Goal: Contribute content: Add original content to the website for others to see

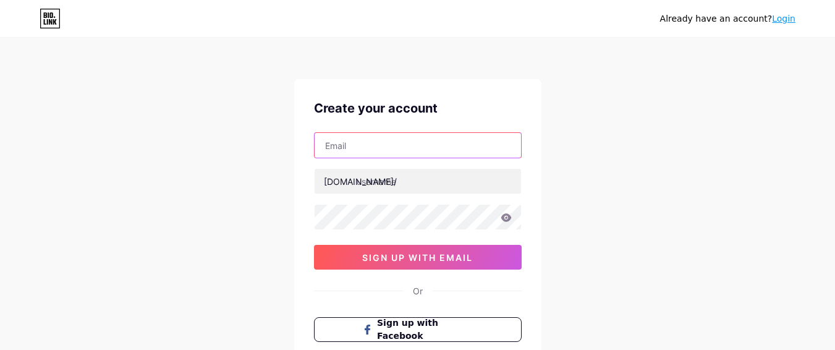
type input "[EMAIL_ADDRESS][DOMAIN_NAME]"
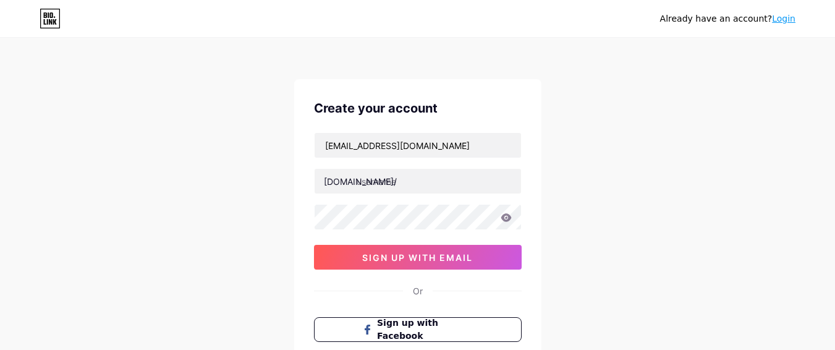
click at [780, 19] on link "Login" at bounding box center [783, 19] width 23 height 10
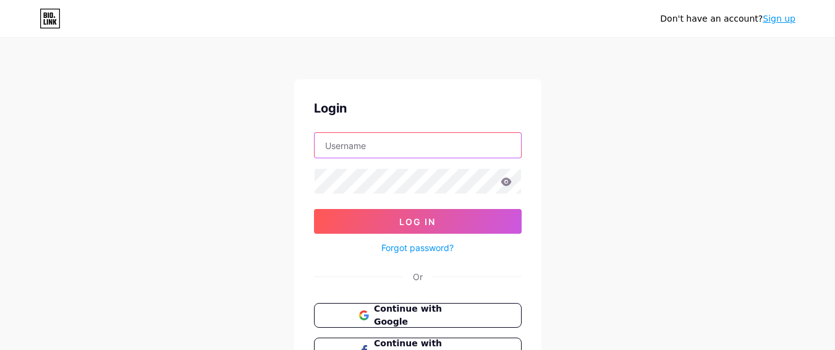
type input "[EMAIL_ADDRESS][DOMAIN_NAME]"
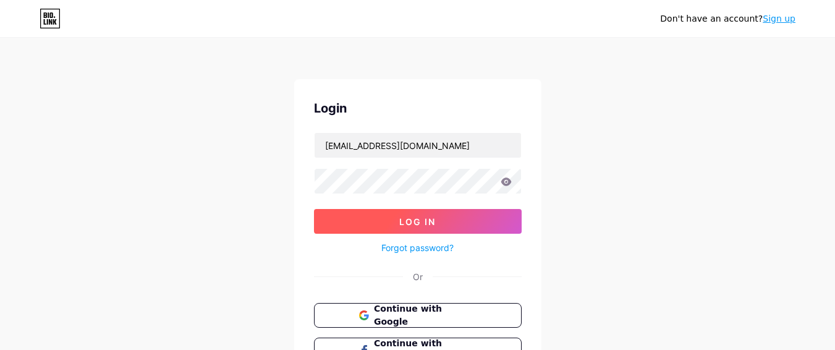
click at [421, 224] on span "Log In" at bounding box center [417, 221] width 36 height 11
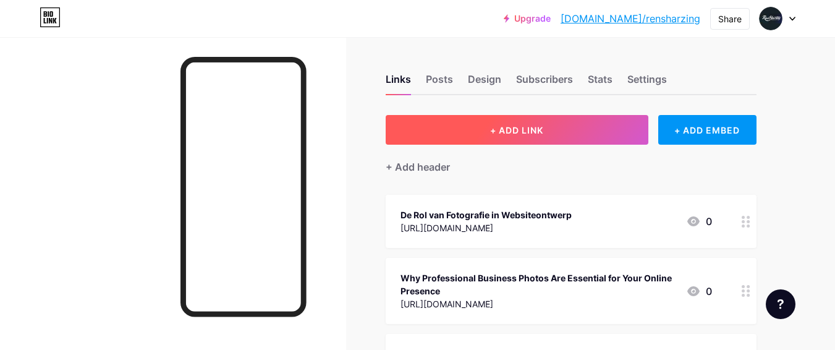
click at [519, 132] on span "+ ADD LINK" at bounding box center [516, 130] width 53 height 11
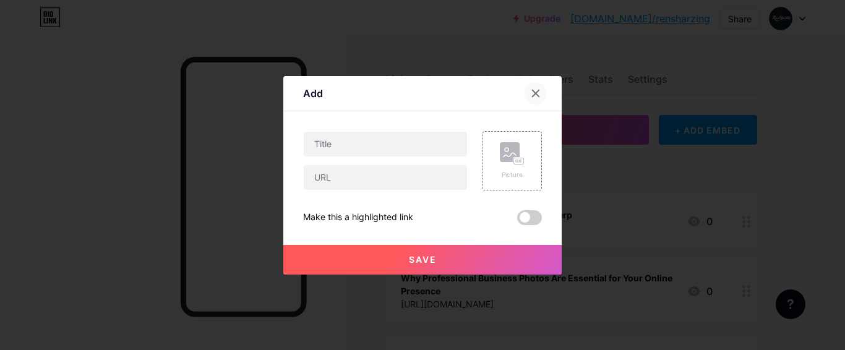
click at [532, 94] on icon at bounding box center [535, 93] width 10 height 10
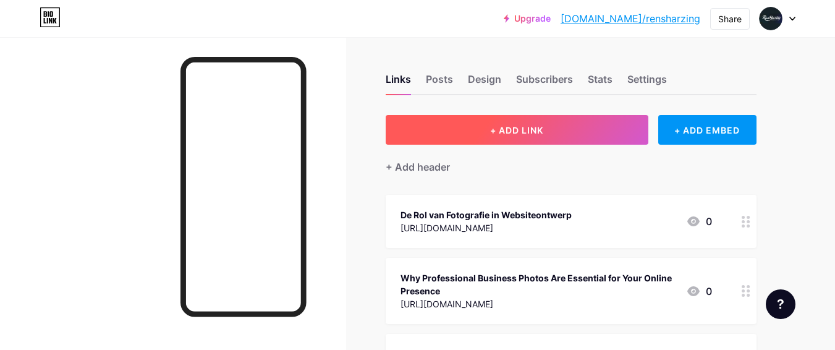
click at [604, 128] on button "+ ADD LINK" at bounding box center [517, 130] width 263 height 30
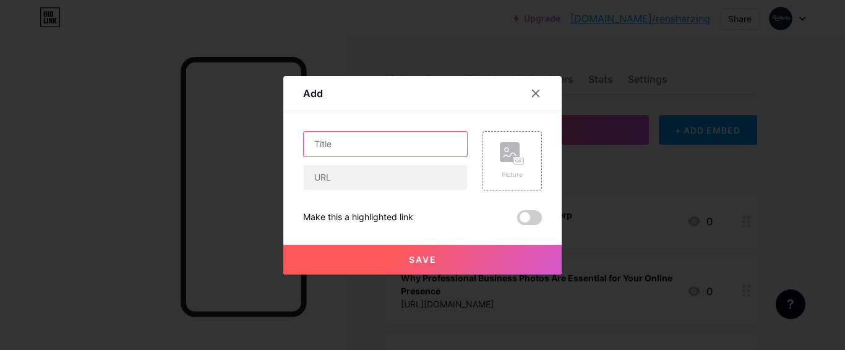
click at [336, 150] on input "text" at bounding box center [385, 144] width 163 height 25
paste input "Top 10 Photography Museums You Must Visit Worldwide"
type input "Top 10 Photography Museums You Must Visit Worldwide"
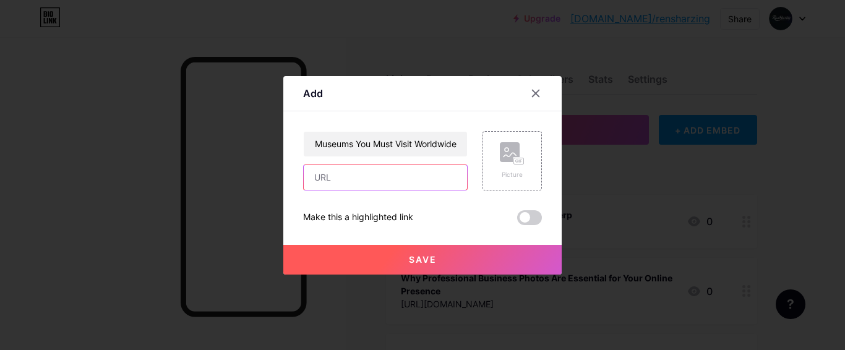
click at [370, 178] on input "text" at bounding box center [385, 177] width 163 height 25
paste input "[URL][DOMAIN_NAME]"
type input "[URL][DOMAIN_NAME]"
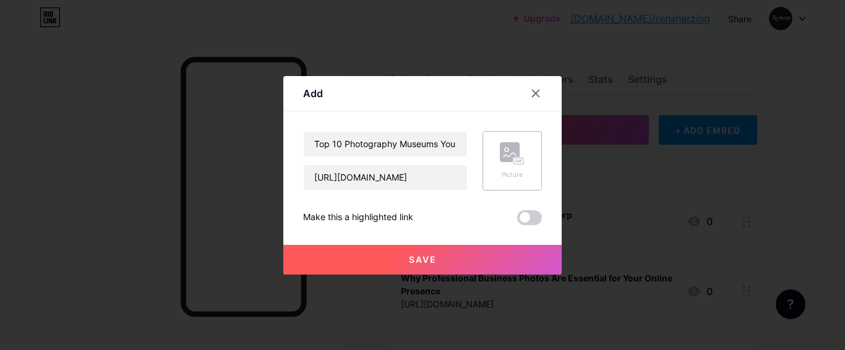
scroll to position [0, 0]
click at [505, 154] on rect at bounding box center [510, 152] width 20 height 20
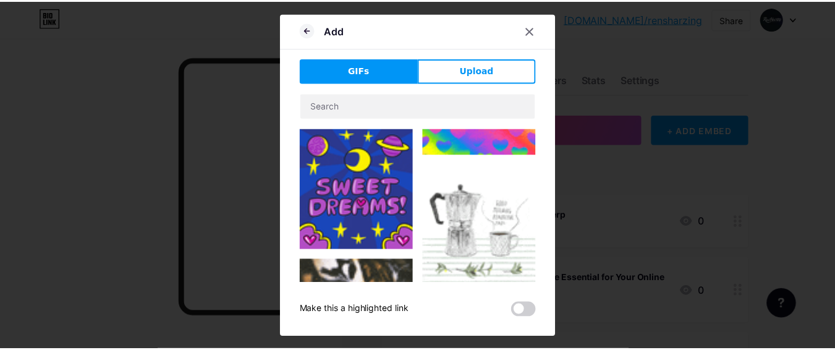
scroll to position [223, 0]
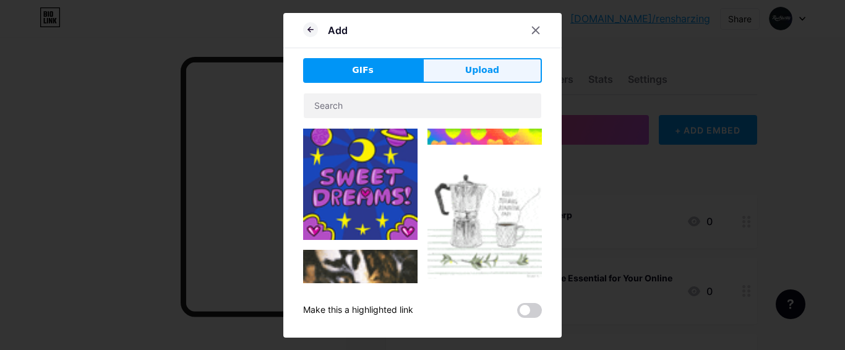
click at [481, 65] on span "Upload" at bounding box center [482, 70] width 34 height 13
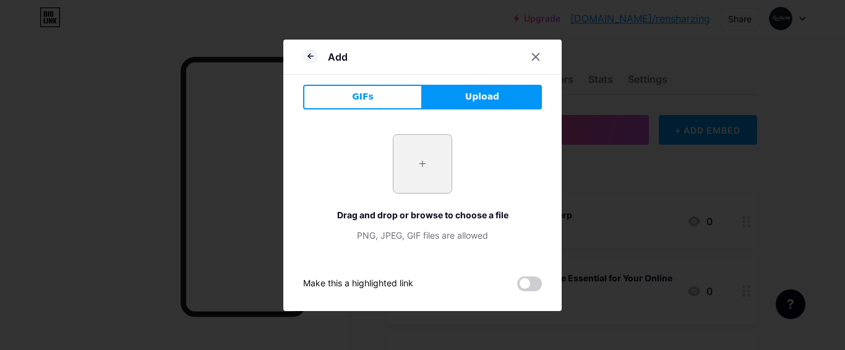
click at [430, 158] on input "file" at bounding box center [422, 164] width 58 height 58
type input "C:\fakepath\pexels-hikaique-598917 (2) (1).jpg"
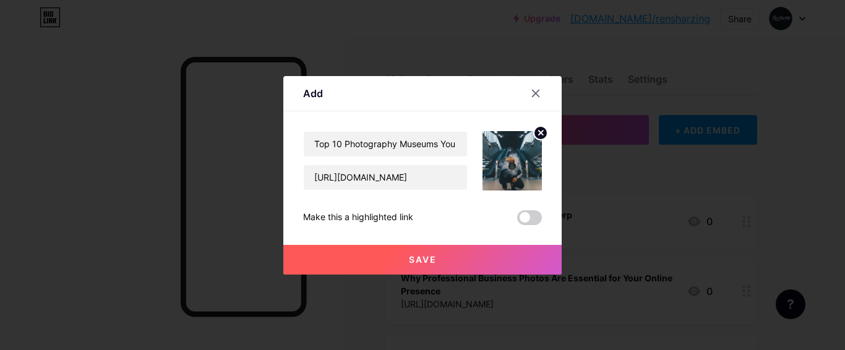
click at [459, 257] on button "Save" at bounding box center [422, 260] width 278 height 30
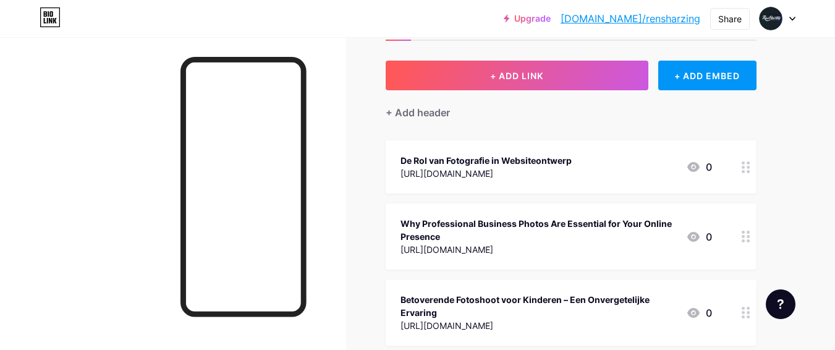
scroll to position [0, 0]
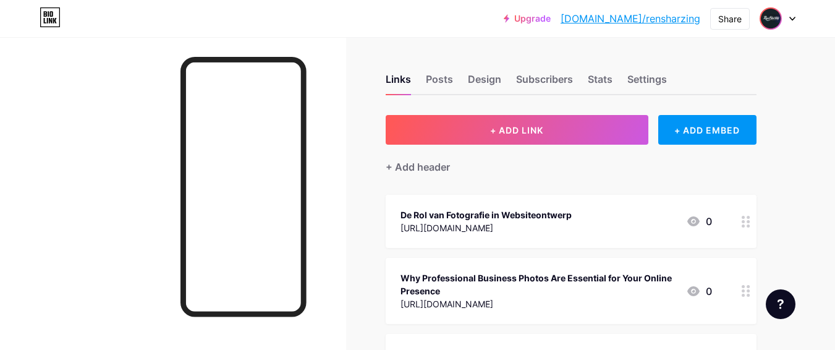
click at [774, 24] on img at bounding box center [771, 19] width 20 height 20
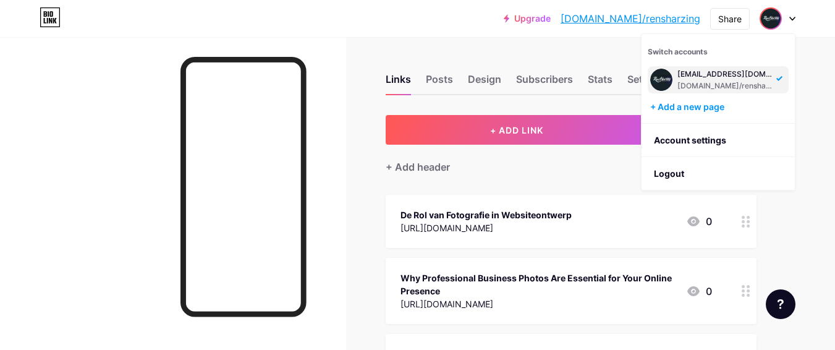
click at [736, 79] on div "[EMAIL_ADDRESS][DOMAIN_NAME]" at bounding box center [725, 74] width 95 height 10
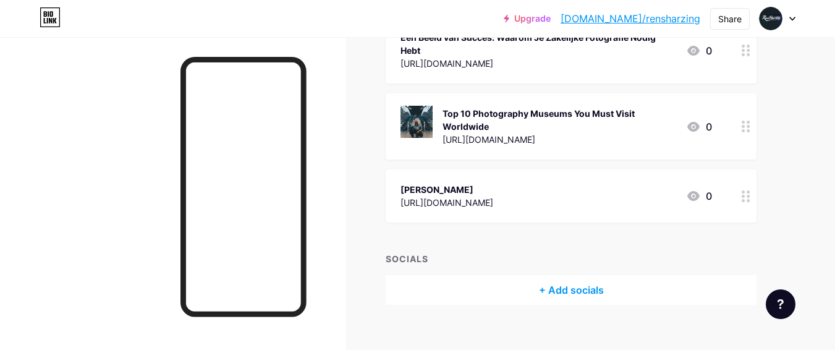
scroll to position [776, 0]
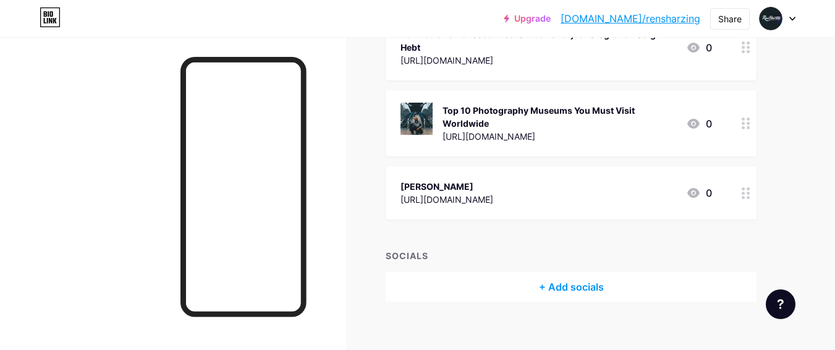
click at [744, 117] on icon at bounding box center [746, 123] width 9 height 12
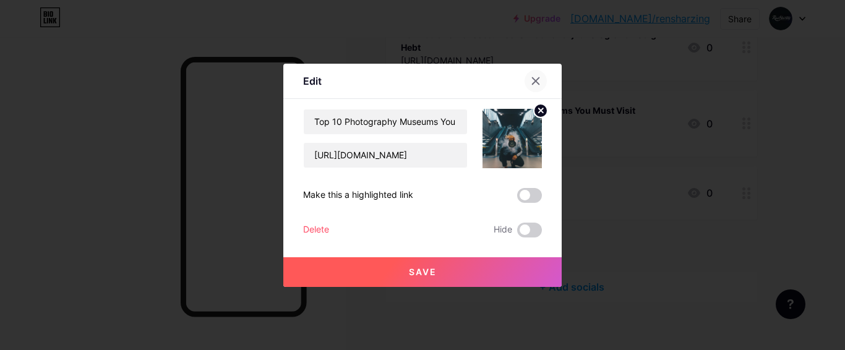
click at [534, 80] on icon at bounding box center [535, 81] width 10 height 10
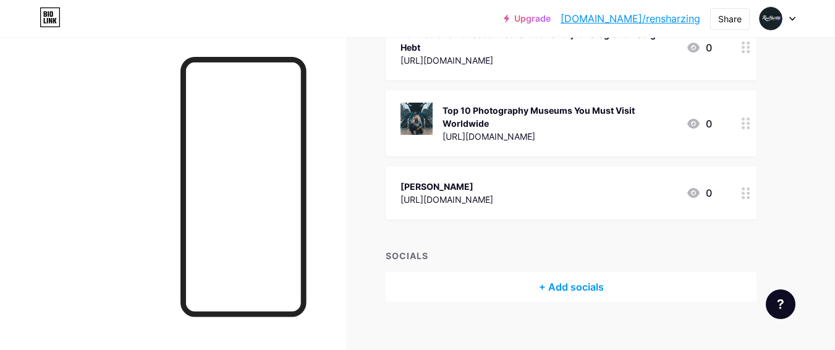
click at [694, 119] on icon at bounding box center [693, 124] width 12 height 10
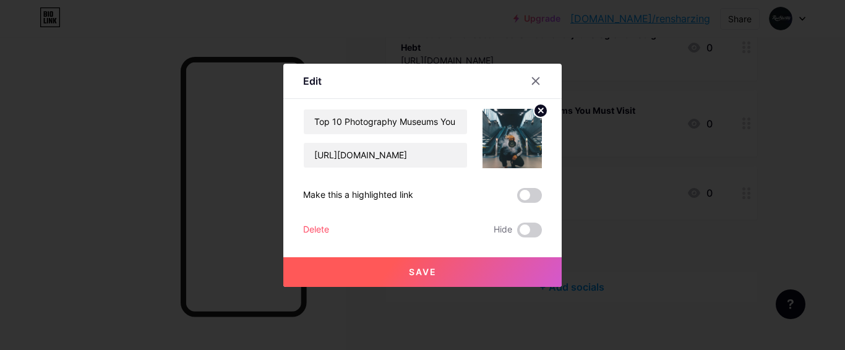
click at [540, 192] on span at bounding box center [529, 195] width 25 height 15
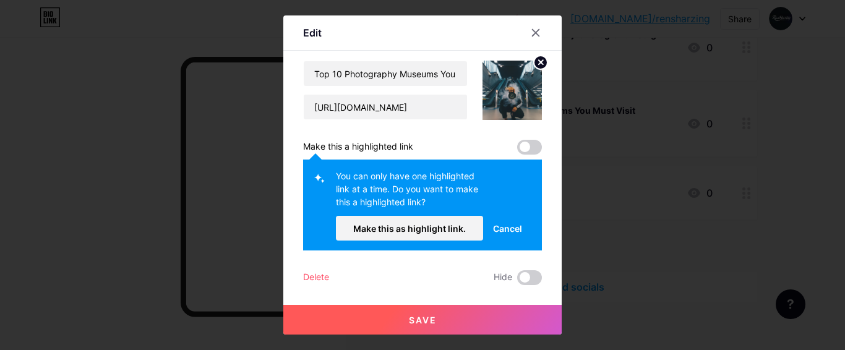
click at [514, 227] on span "Cancel" at bounding box center [507, 228] width 29 height 13
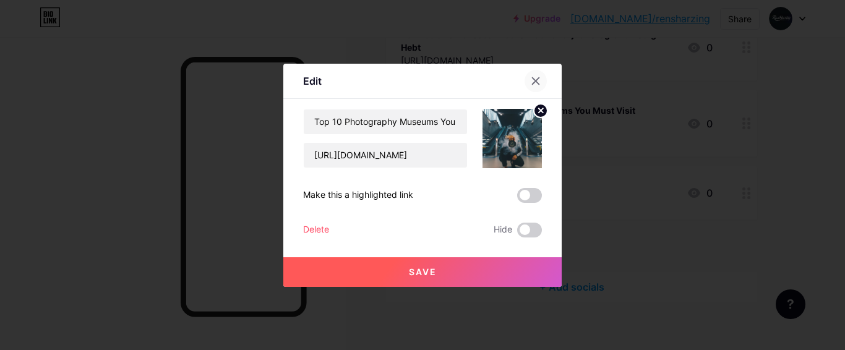
click at [537, 78] on icon at bounding box center [535, 81] width 10 height 10
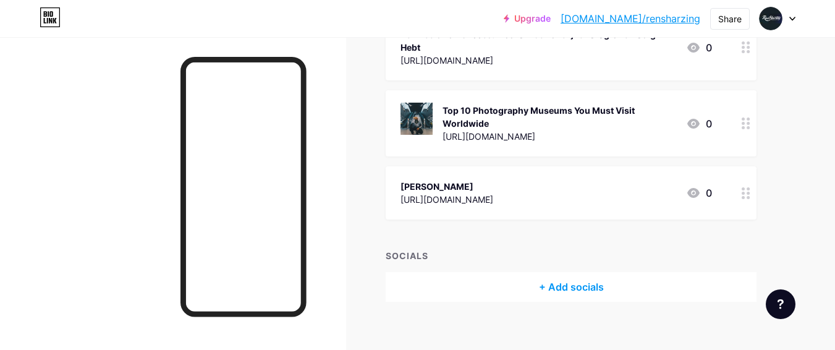
click at [519, 104] on div "Top 10 Photography Museums You Must Visit Worldwide" at bounding box center [560, 117] width 234 height 26
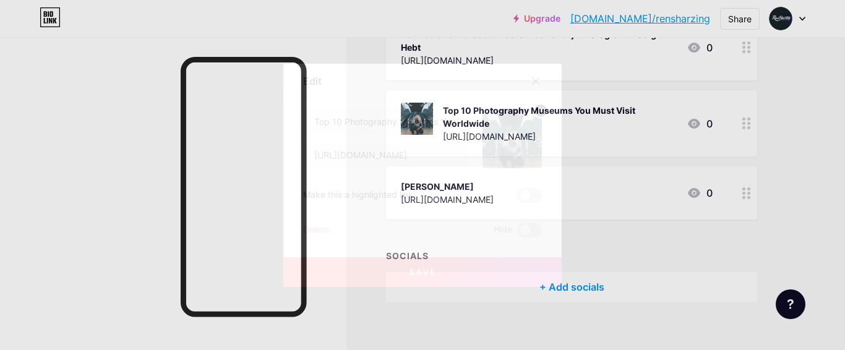
click at [535, 84] on icon at bounding box center [535, 81] width 10 height 10
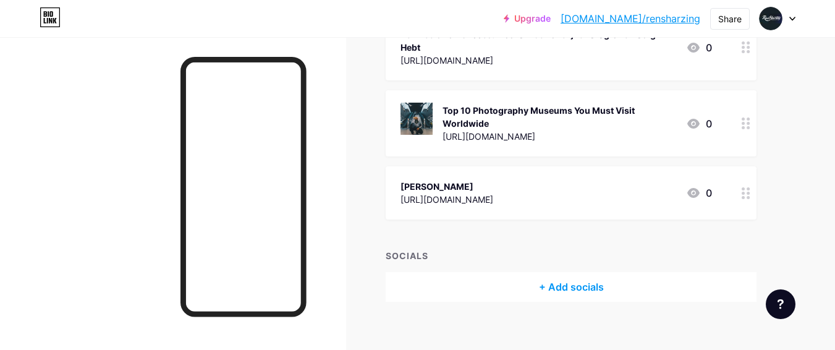
click at [746, 117] on icon at bounding box center [746, 123] width 9 height 12
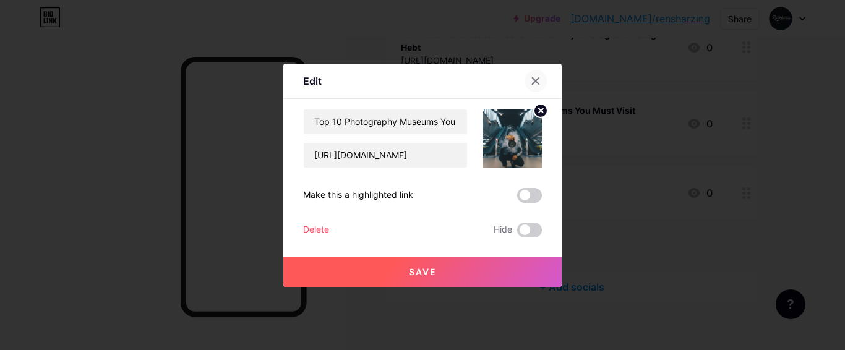
click at [538, 86] on div at bounding box center [535, 81] width 22 height 22
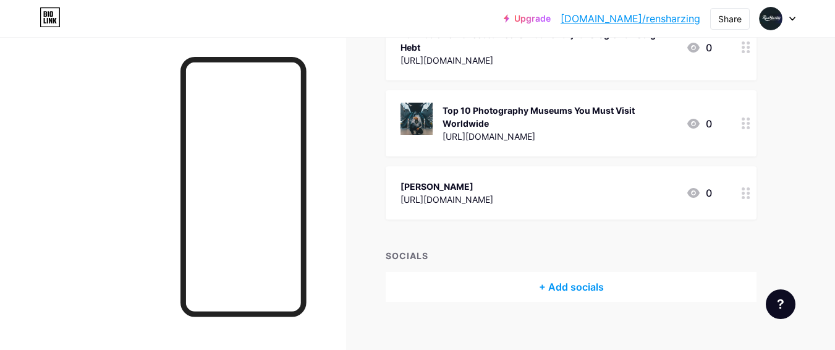
click at [498, 104] on div "Top 10 Photography Museums You Must Visit Worldwide" at bounding box center [560, 117] width 234 height 26
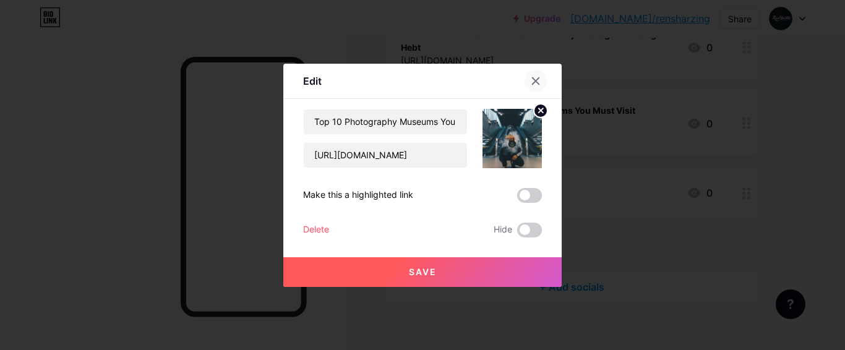
click at [531, 77] on icon at bounding box center [535, 81] width 10 height 10
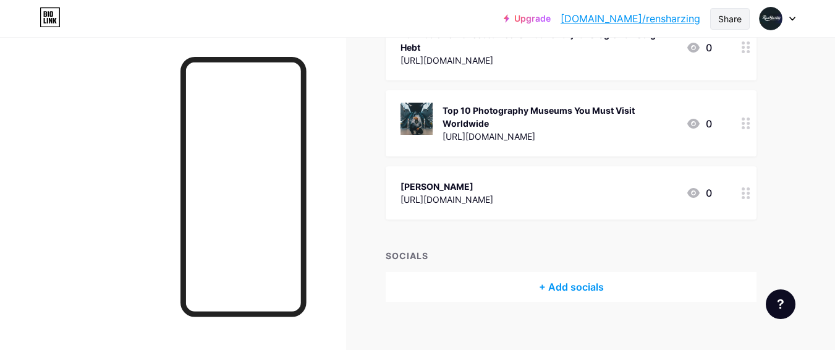
click at [717, 22] on div "Share" at bounding box center [730, 19] width 40 height 22
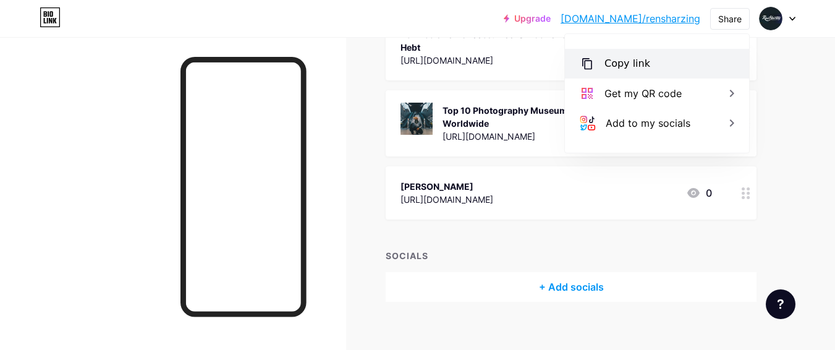
click at [665, 52] on div "Copy link" at bounding box center [657, 64] width 184 height 30
